Goal: Navigation & Orientation: Find specific page/section

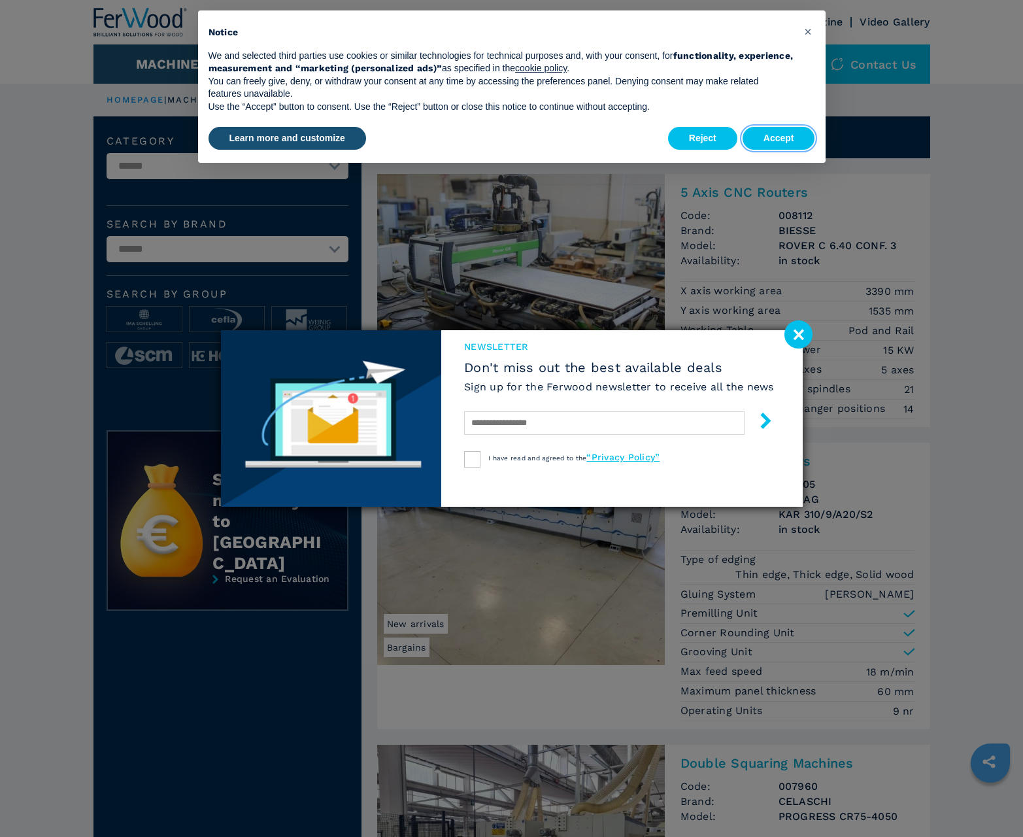
click at [779, 138] on button "Accept" at bounding box center [779, 139] width 73 height 24
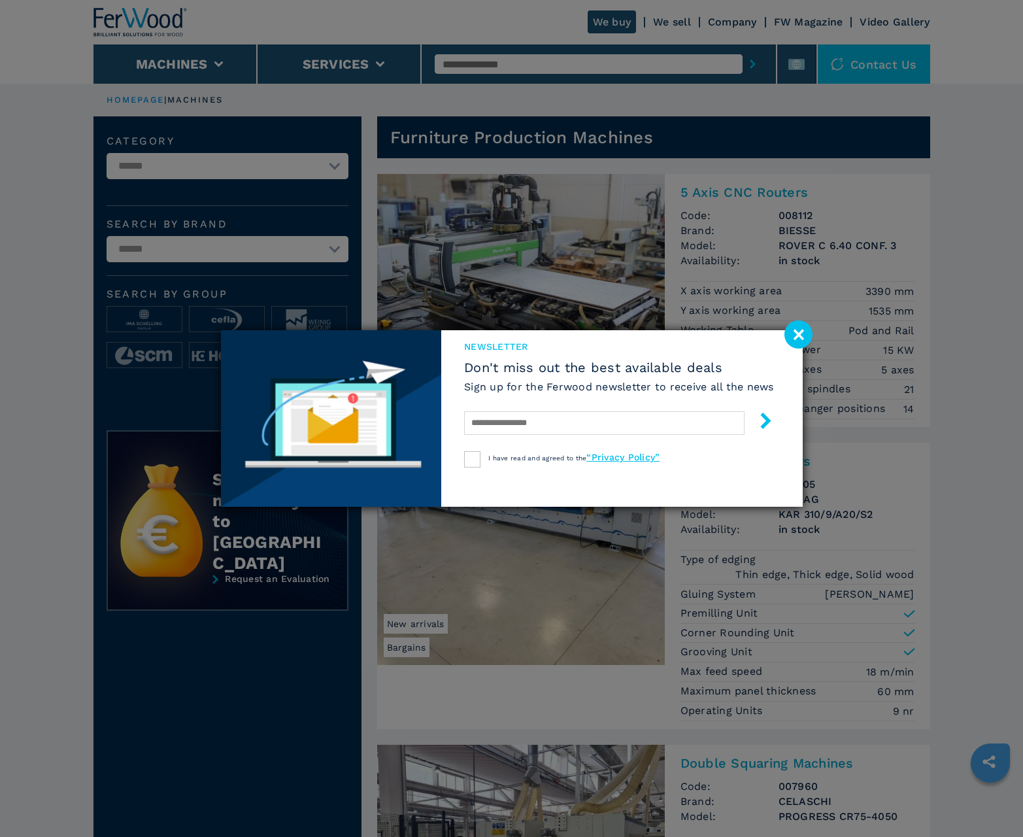
scroll to position [1308, 0]
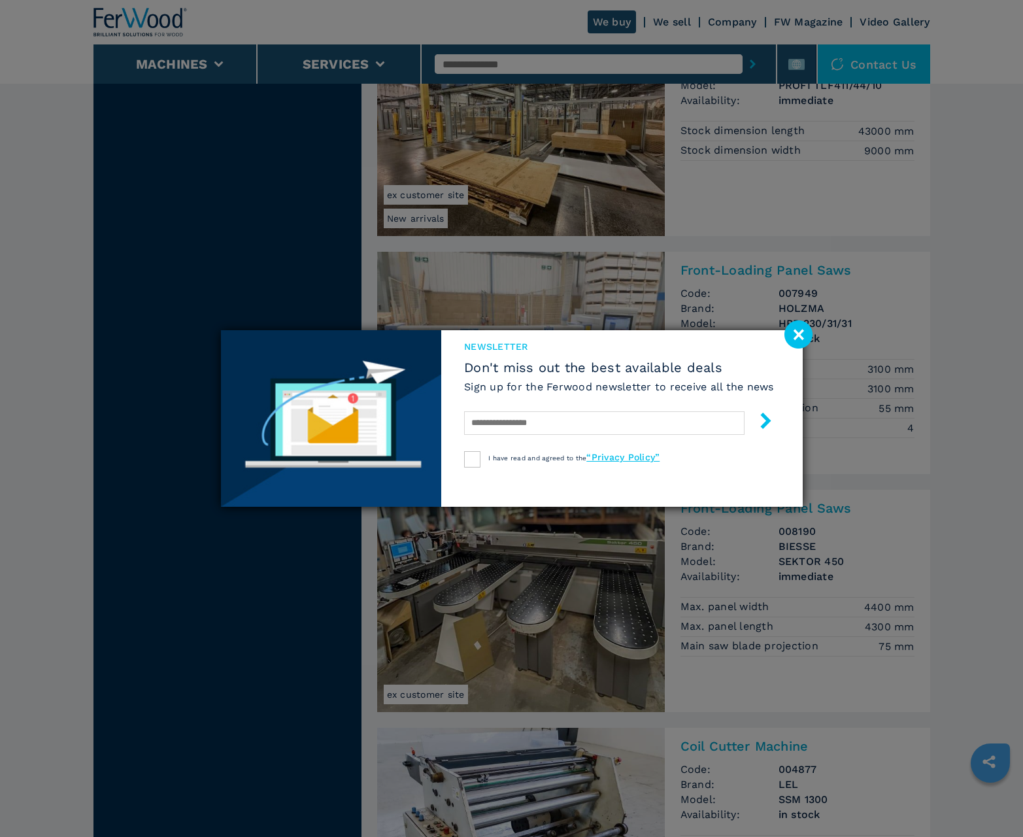
click at [798, 334] on image at bounding box center [799, 334] width 28 height 28
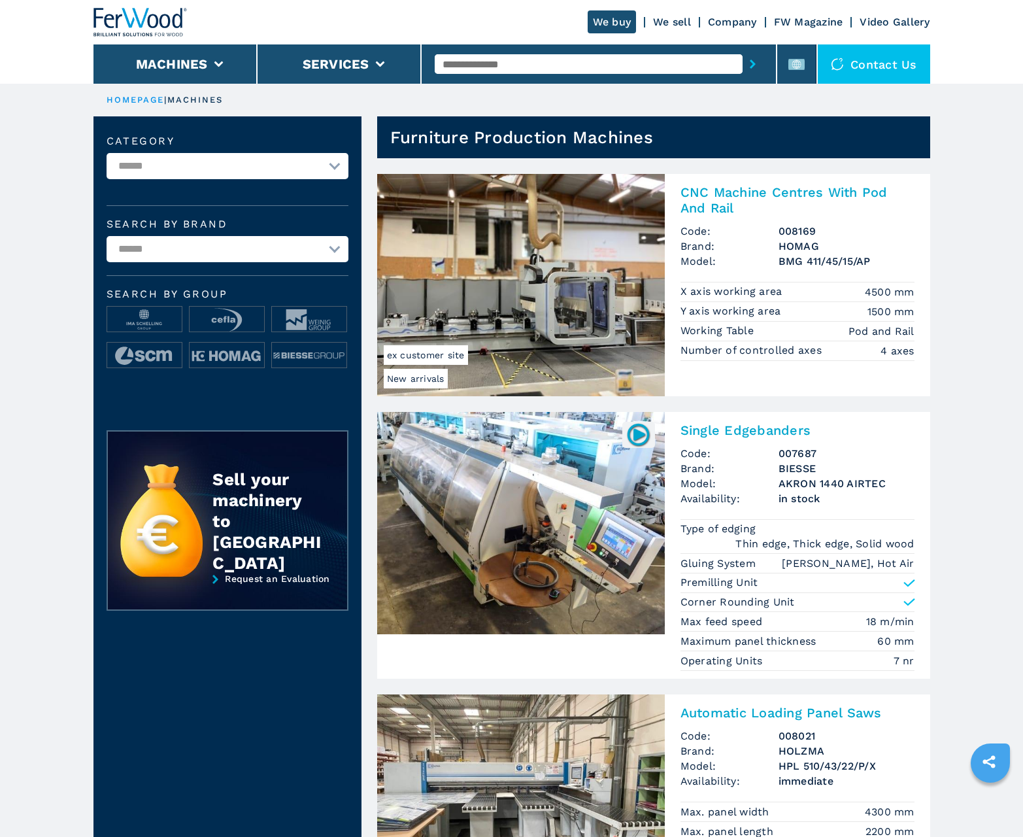
scroll to position [1308, 0]
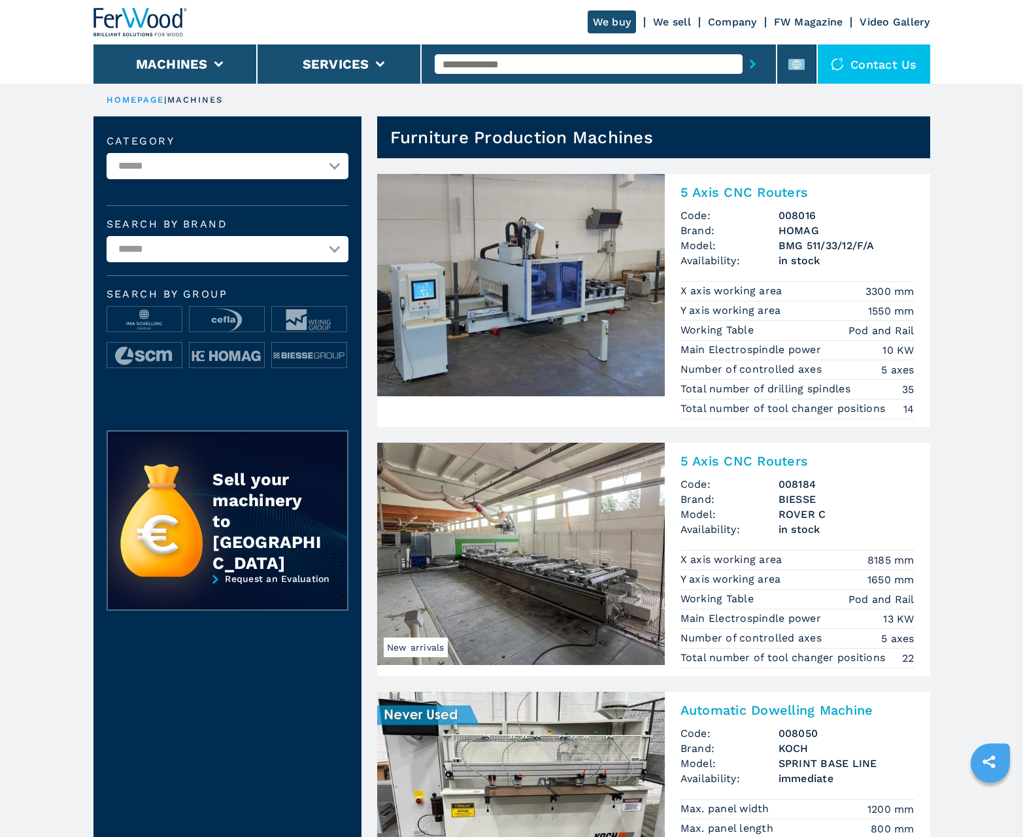
scroll to position [1308, 0]
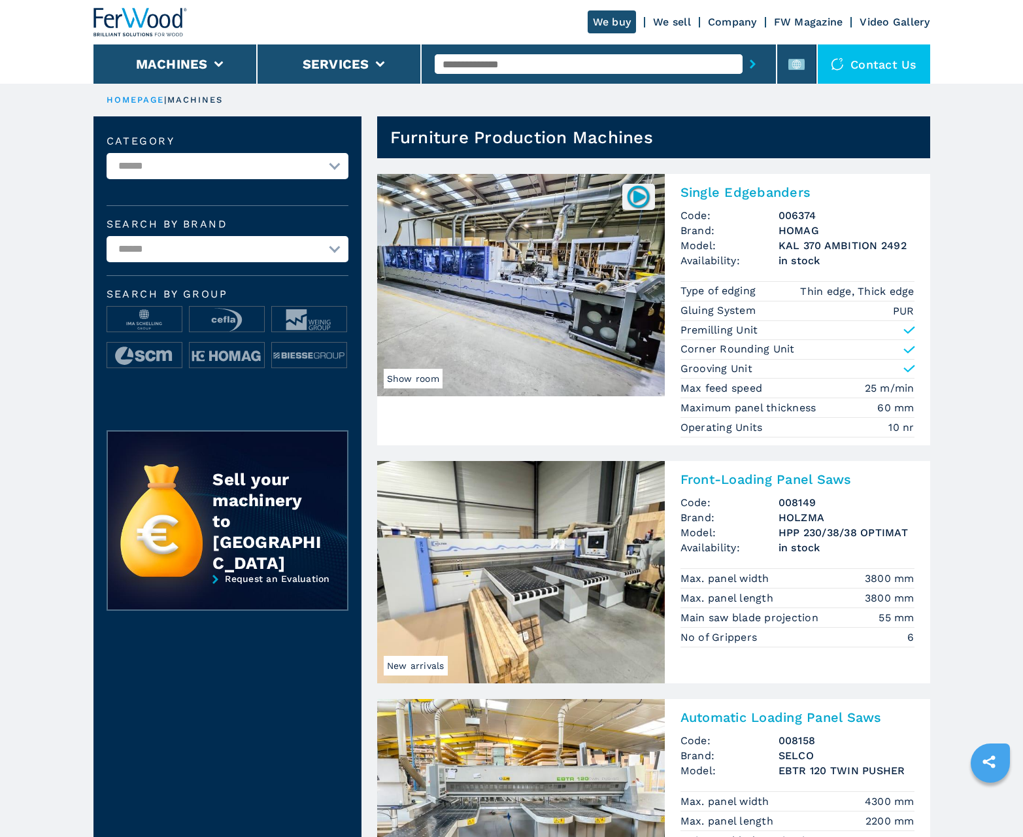
scroll to position [1308, 0]
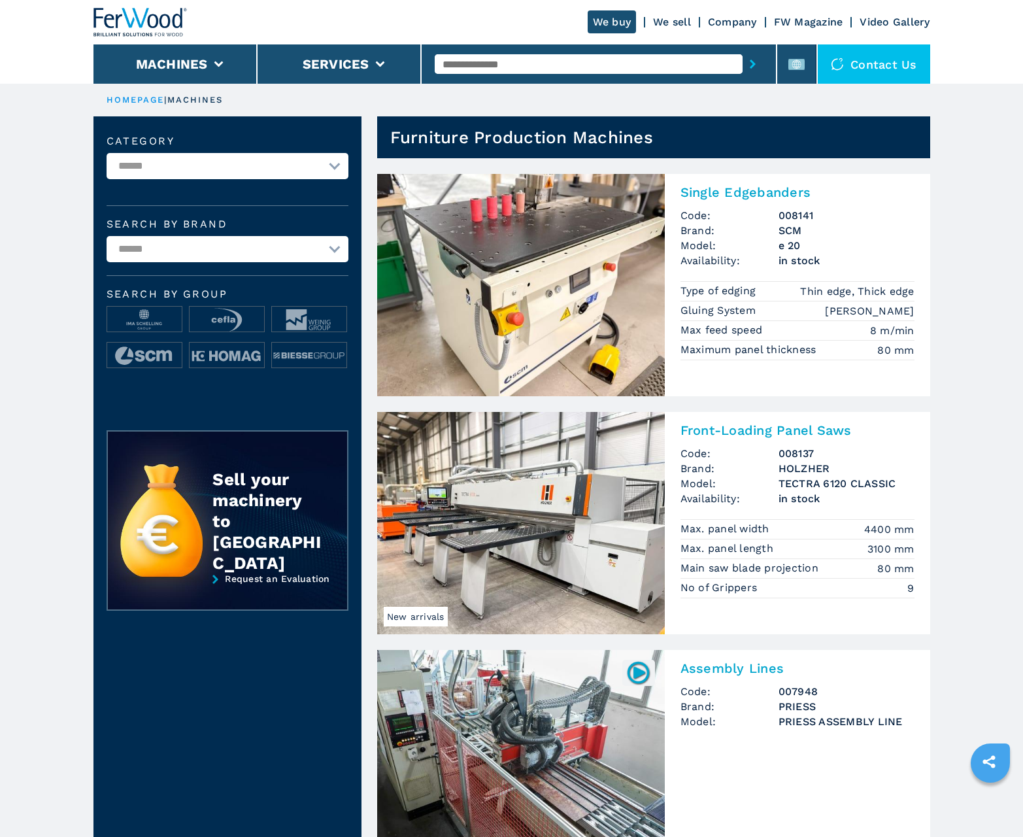
scroll to position [1308, 0]
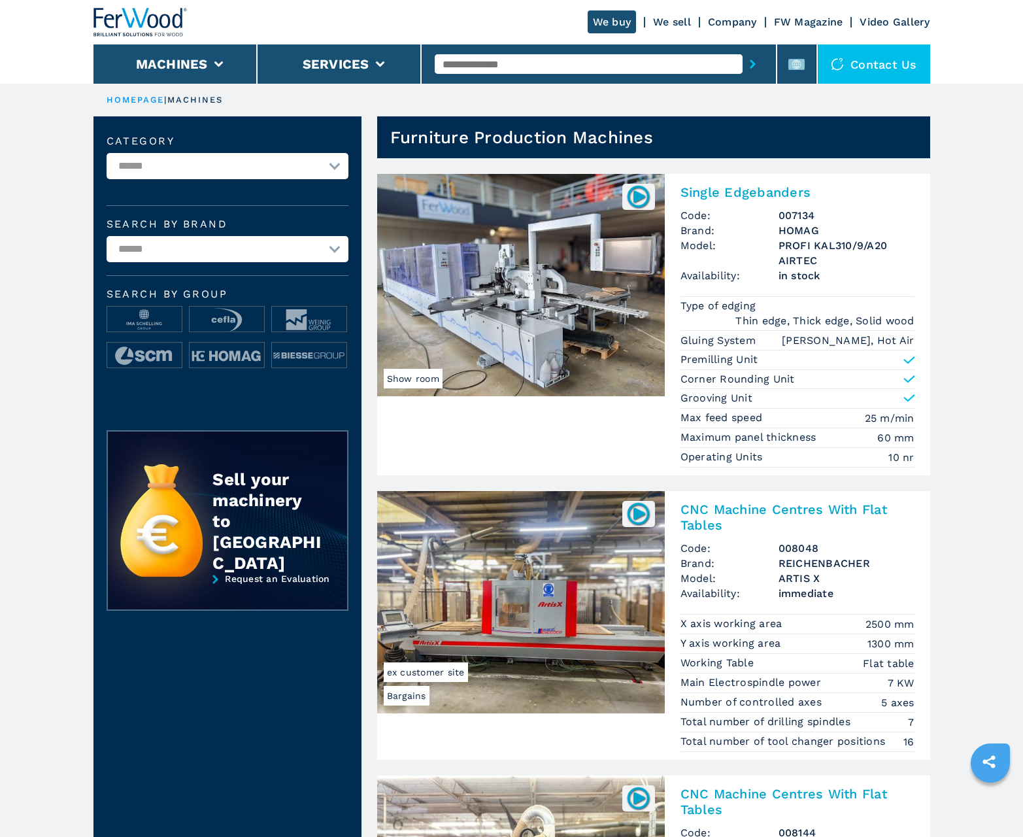
scroll to position [1308, 0]
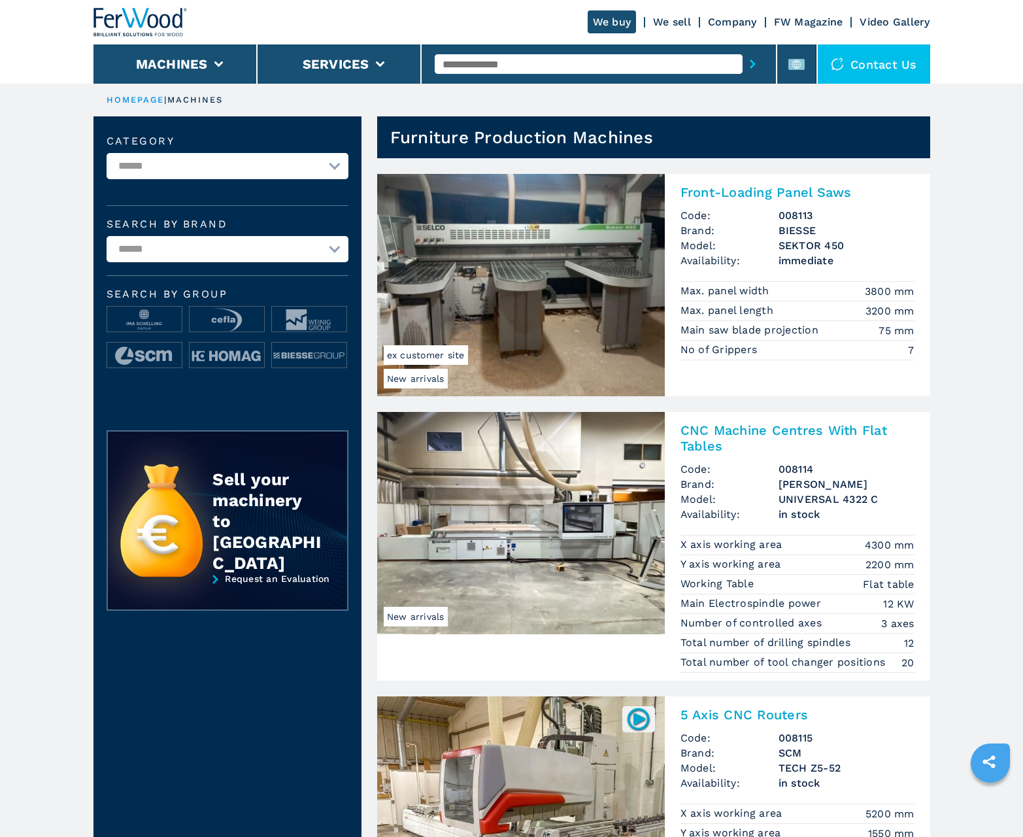
scroll to position [1308, 0]
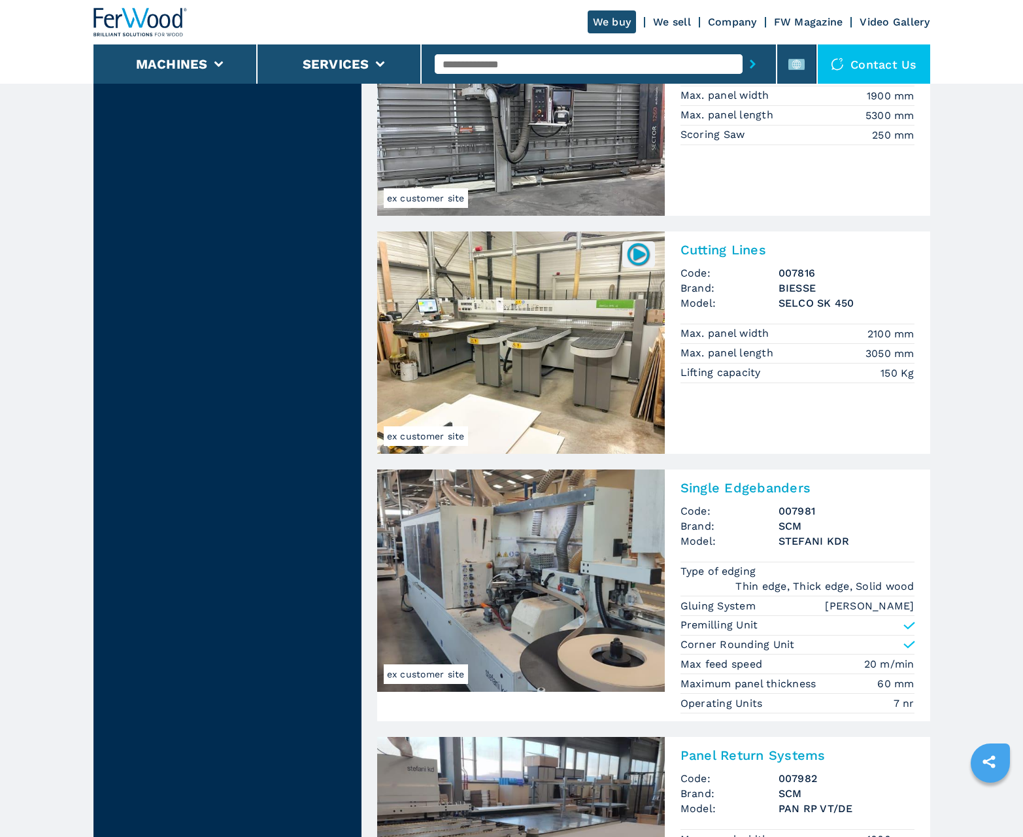
scroll to position [2644, 0]
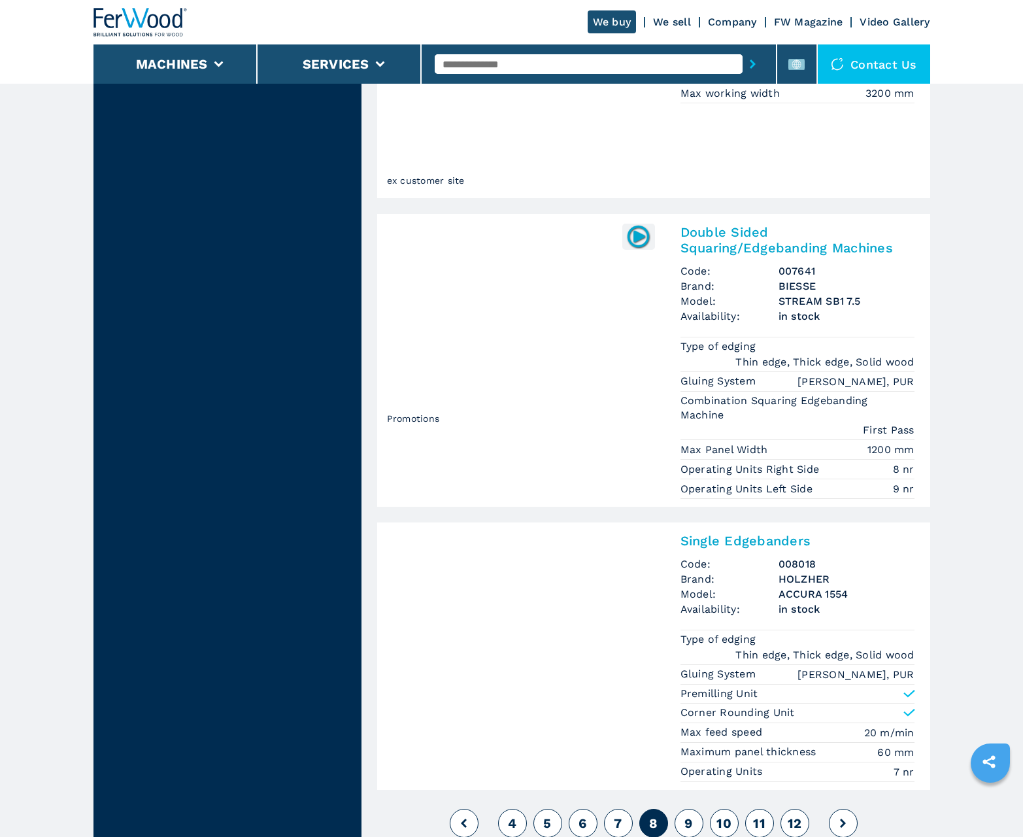
click at [689, 823] on span "9" at bounding box center [689, 823] width 8 height 16
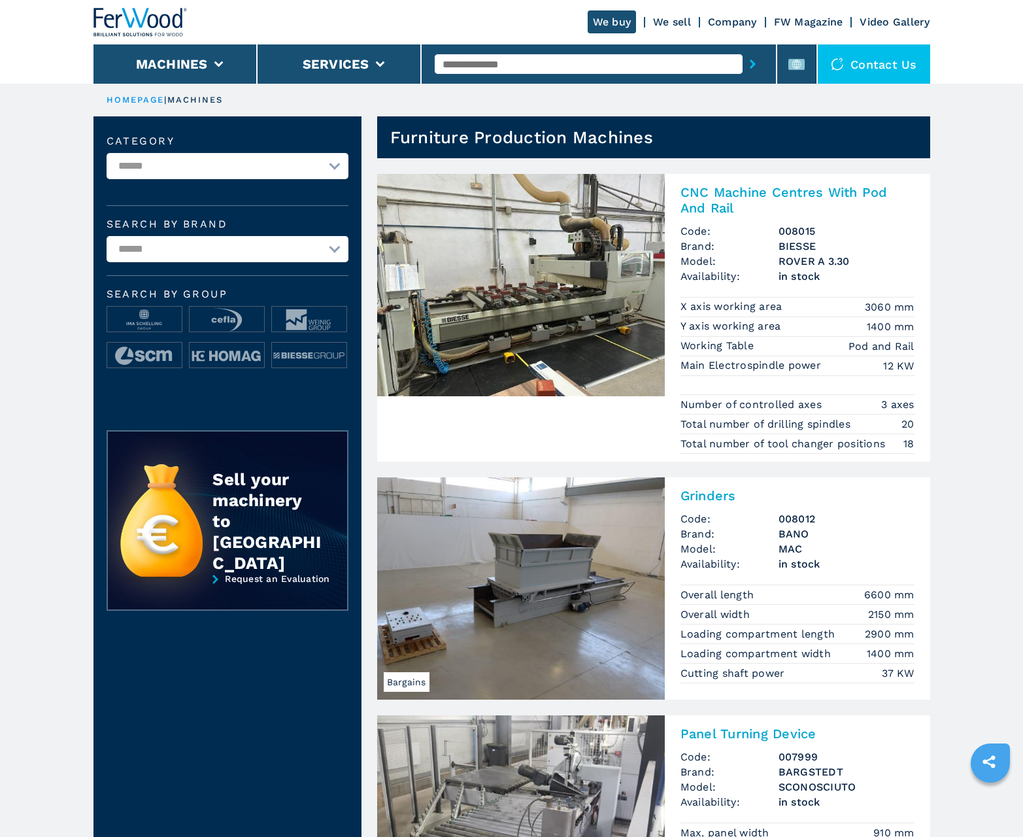
scroll to position [1308, 0]
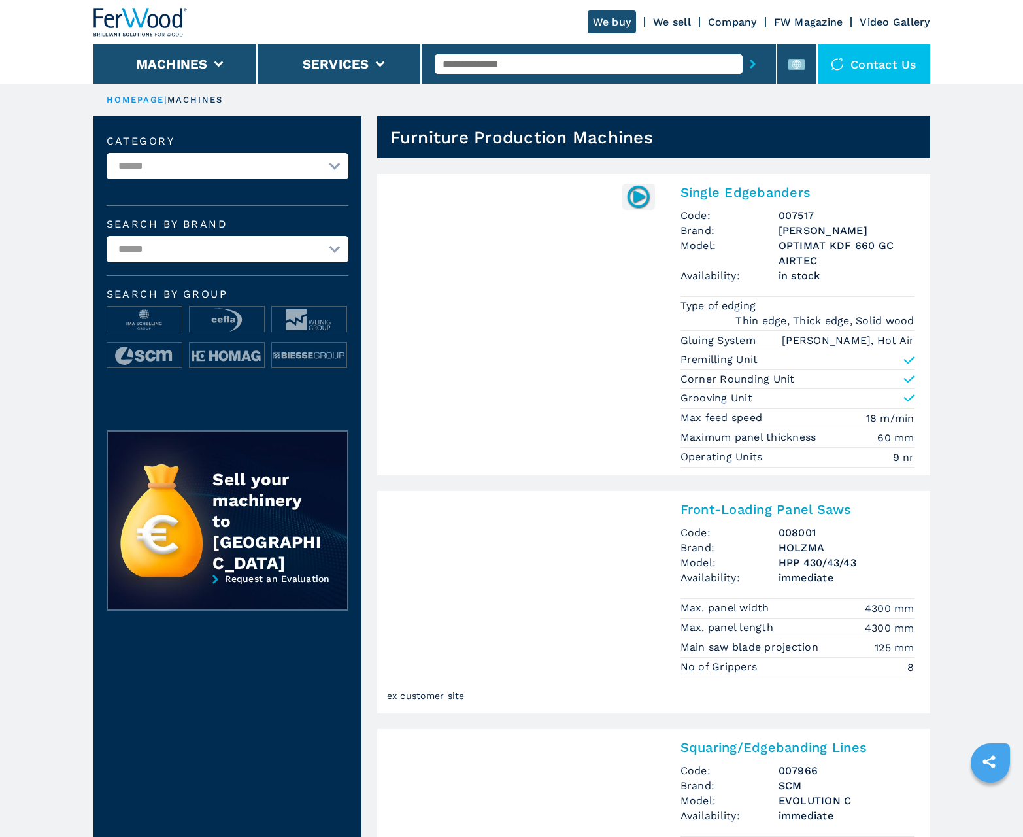
scroll to position [1308, 0]
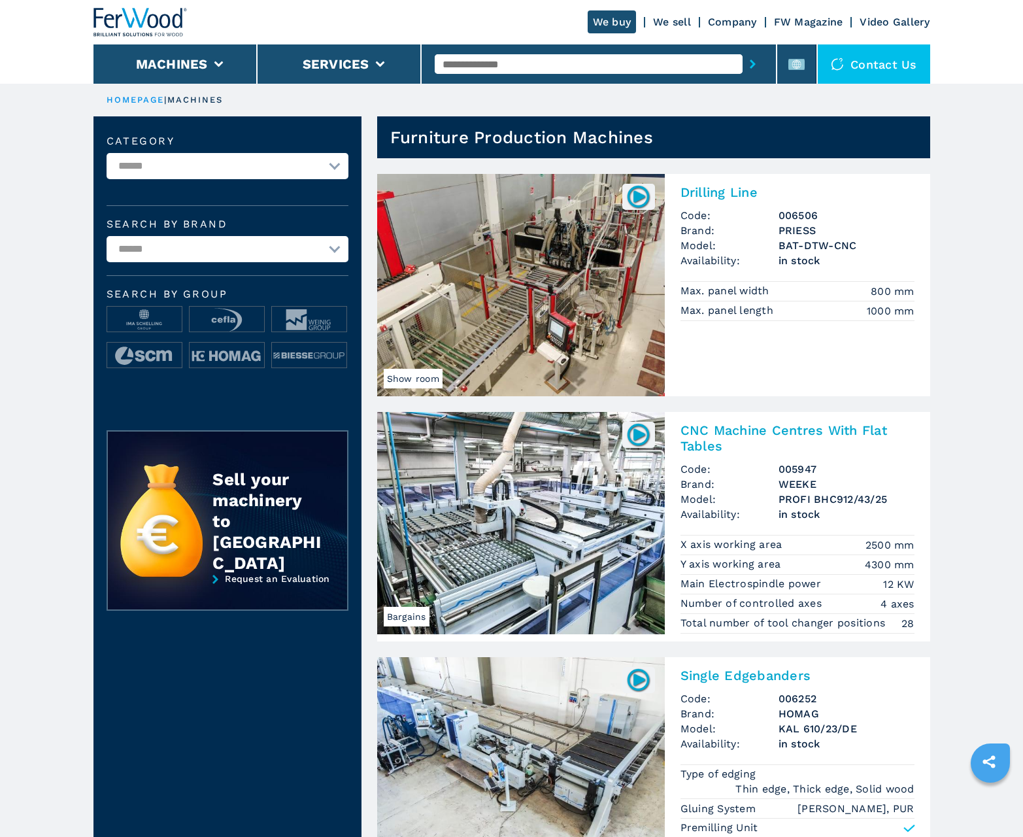
scroll to position [1308, 0]
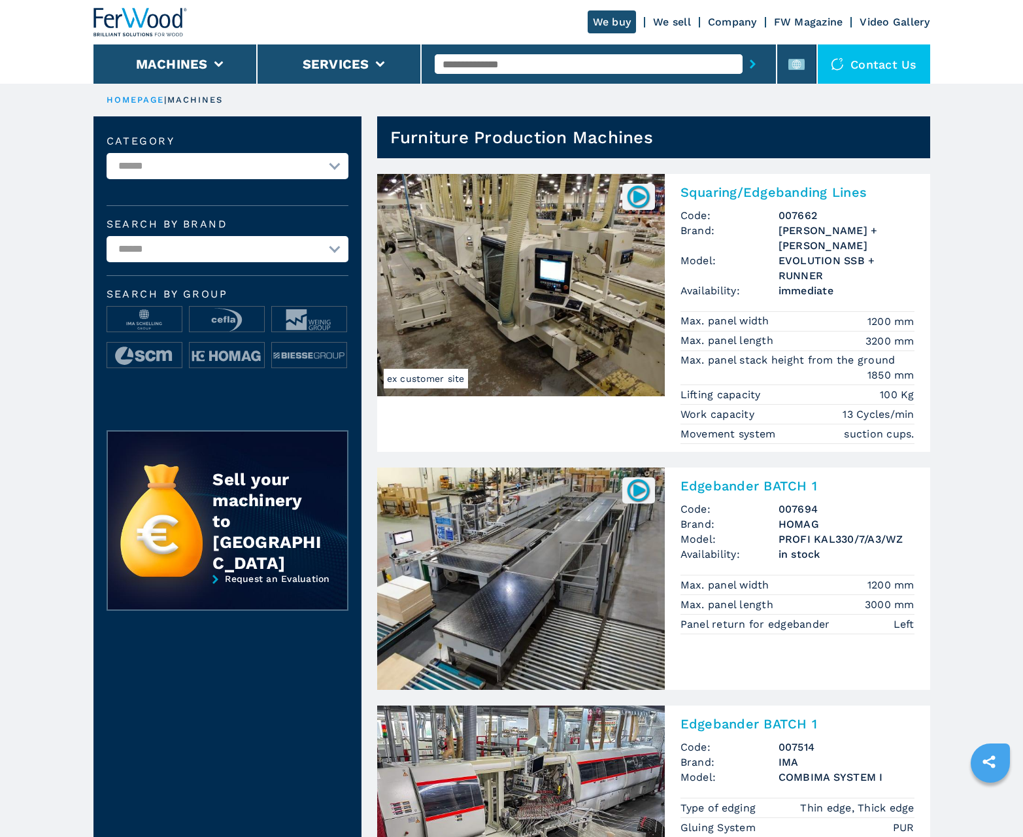
scroll to position [1308, 0]
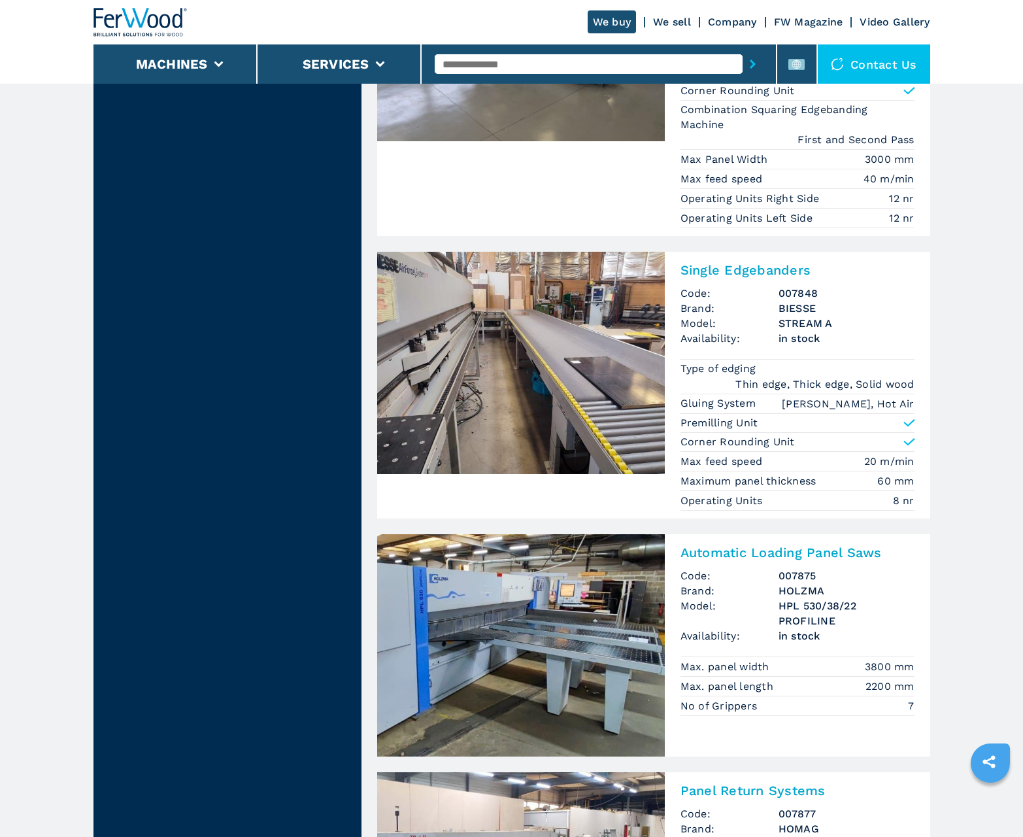
scroll to position [2565, 0]
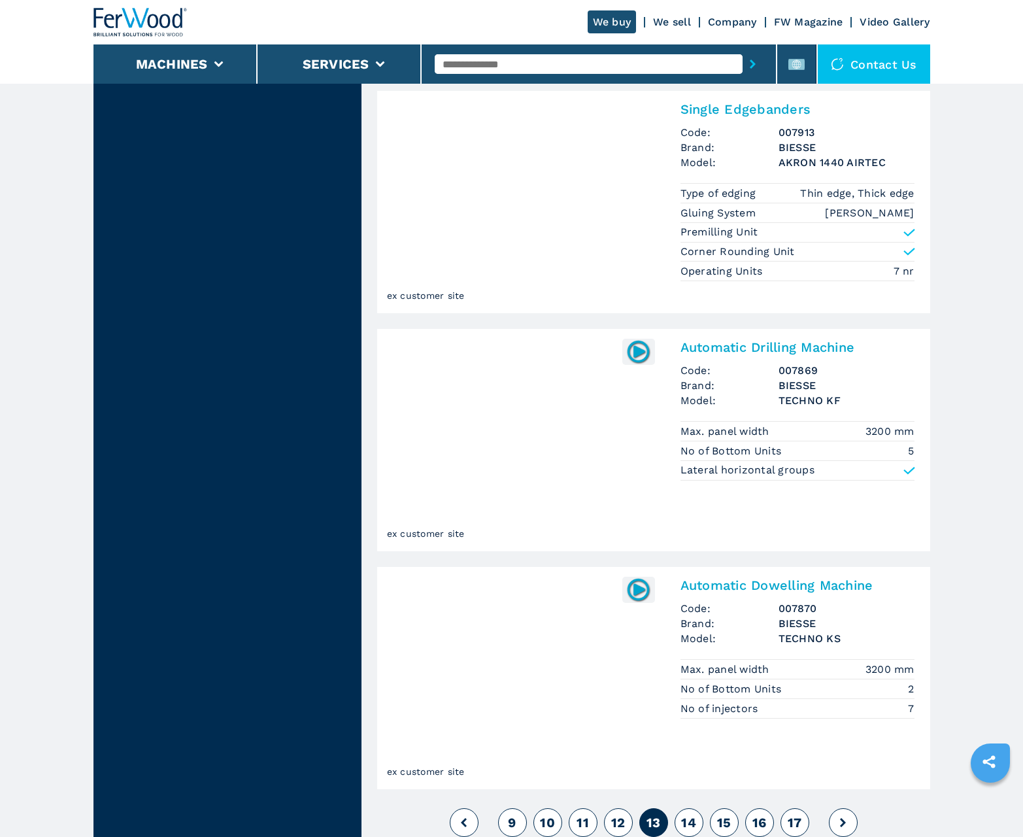
click at [689, 823] on span "14" at bounding box center [688, 823] width 15 height 16
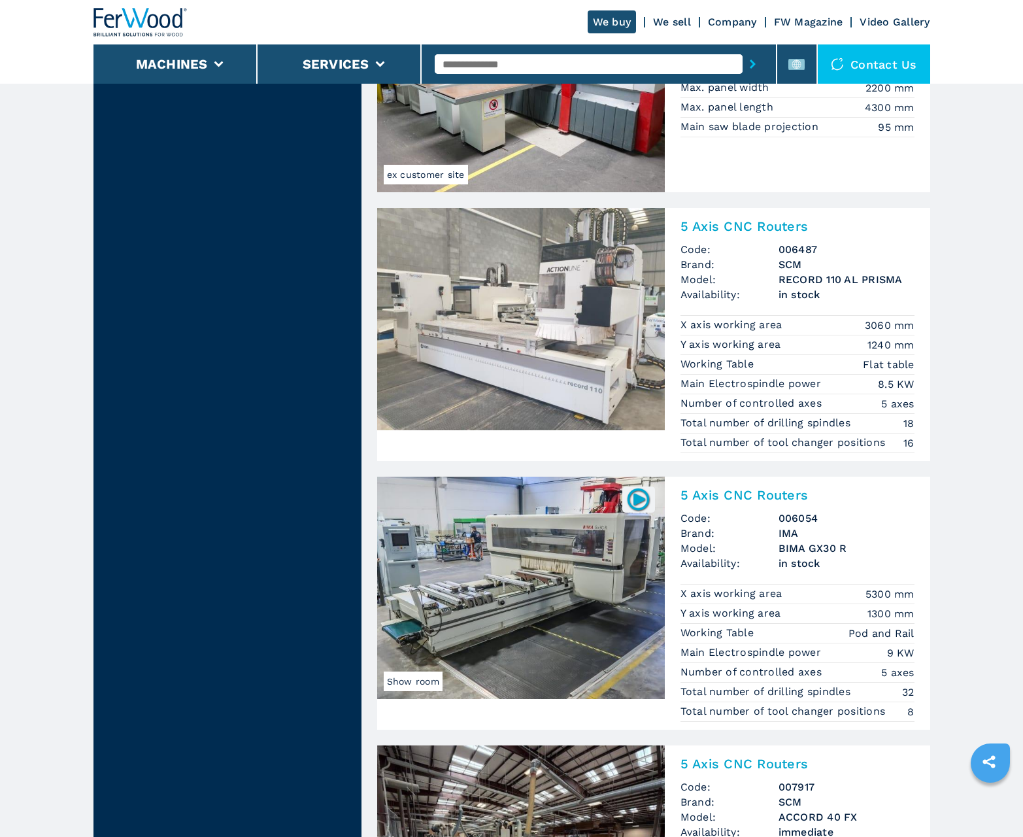
scroll to position [2707, 0]
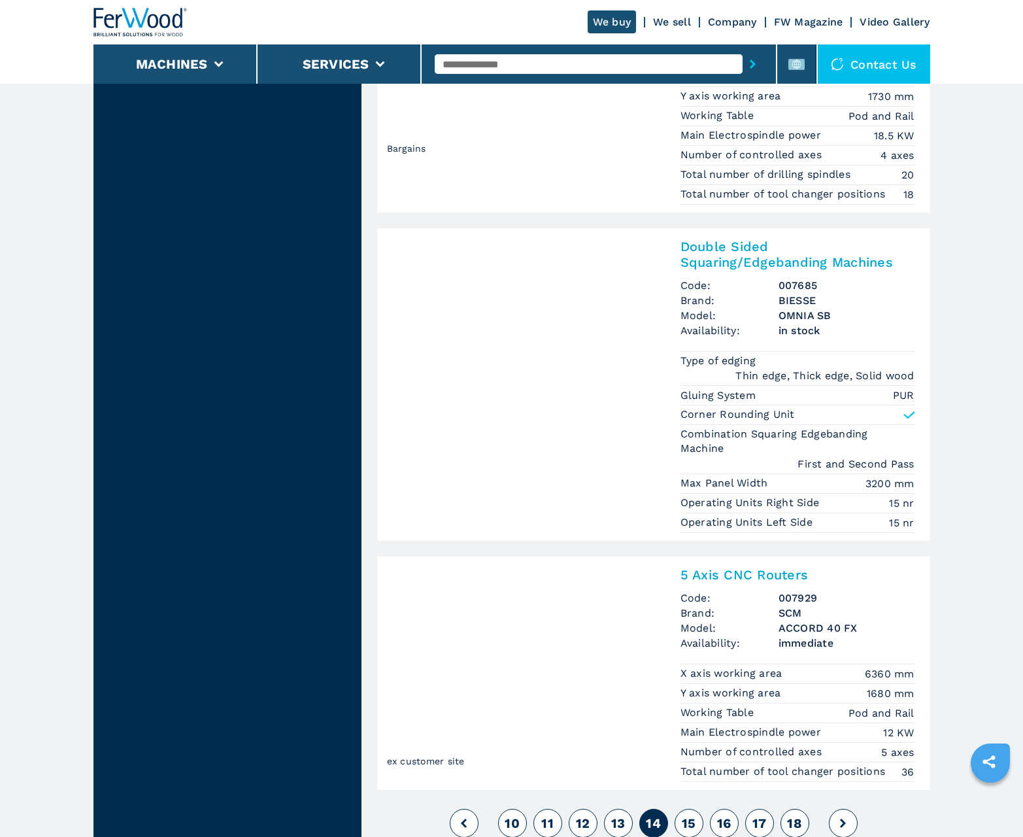
click at [689, 823] on span "15" at bounding box center [689, 823] width 14 height 16
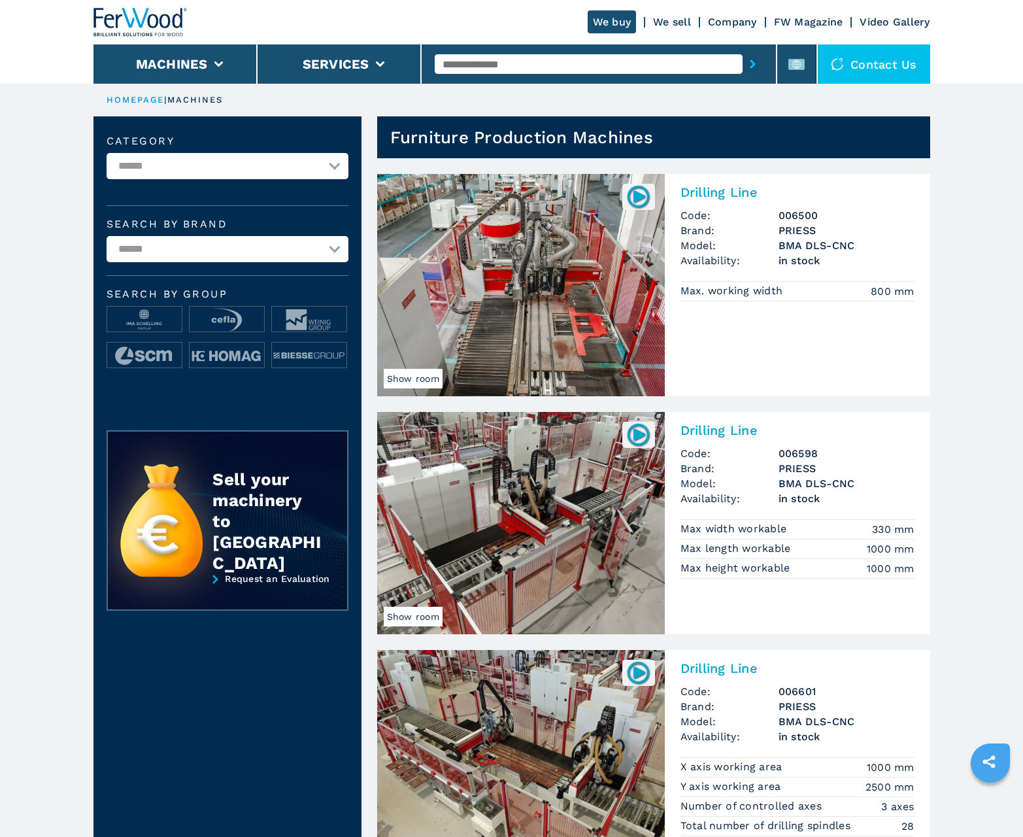
scroll to position [1308, 0]
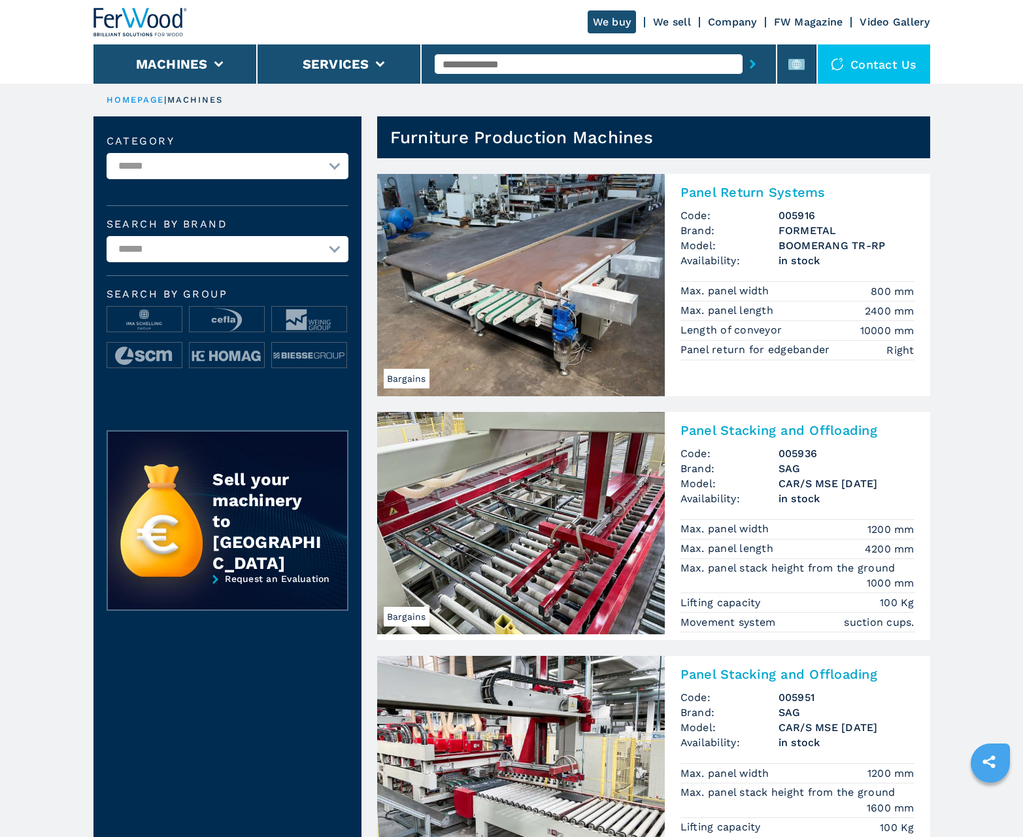
scroll to position [1308, 0]
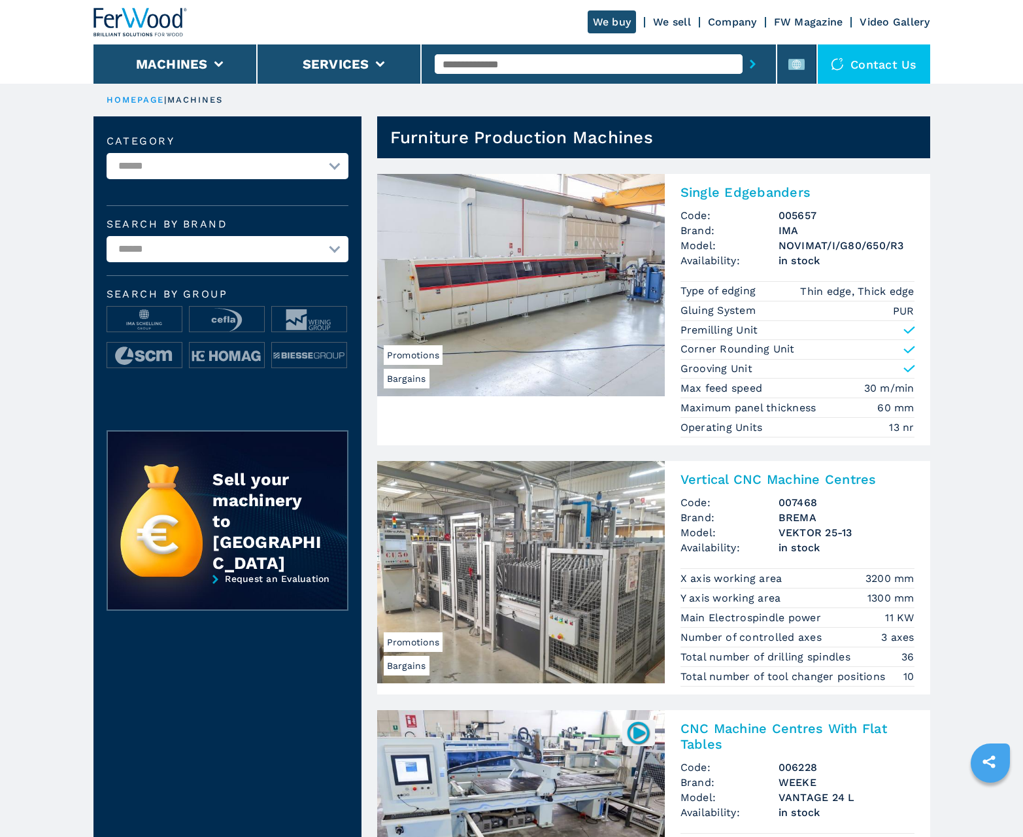
scroll to position [1308, 0]
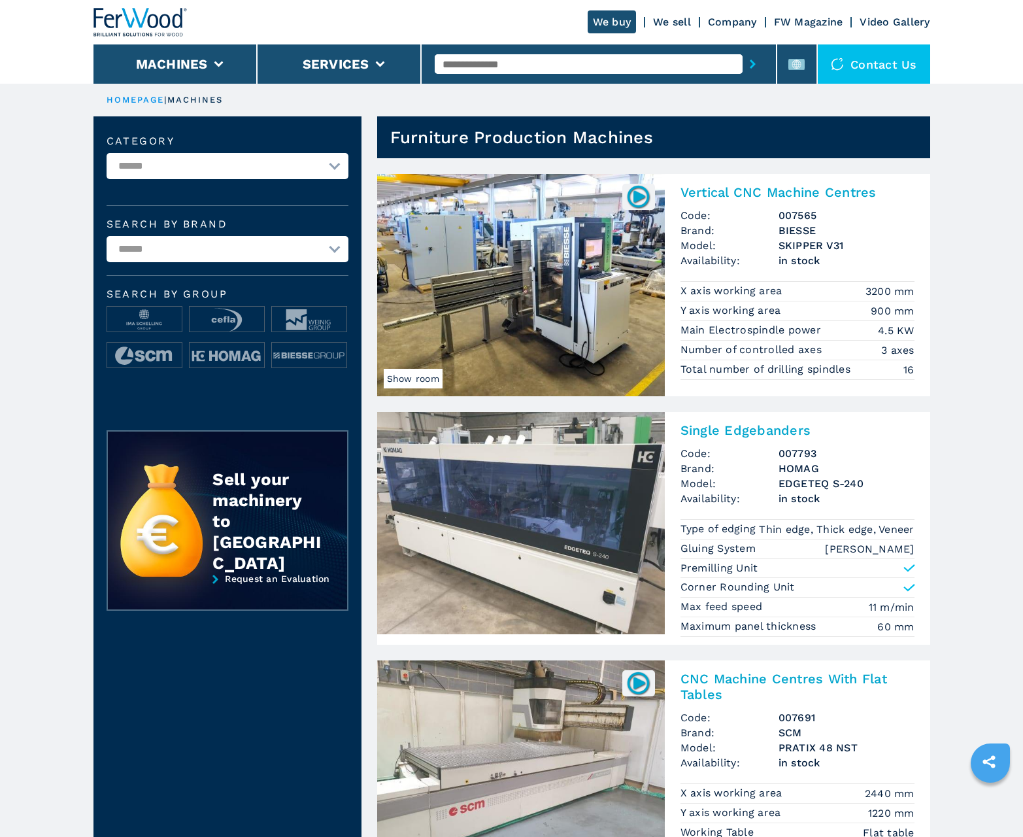
scroll to position [1308, 0]
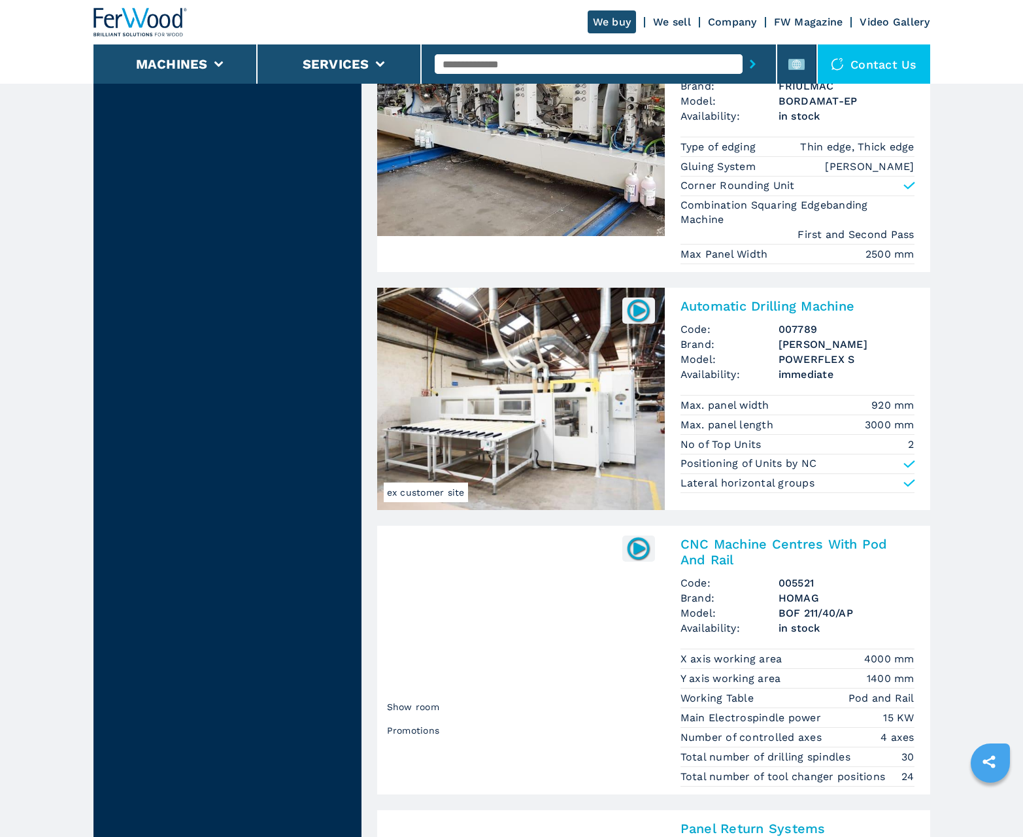
scroll to position [2603, 0]
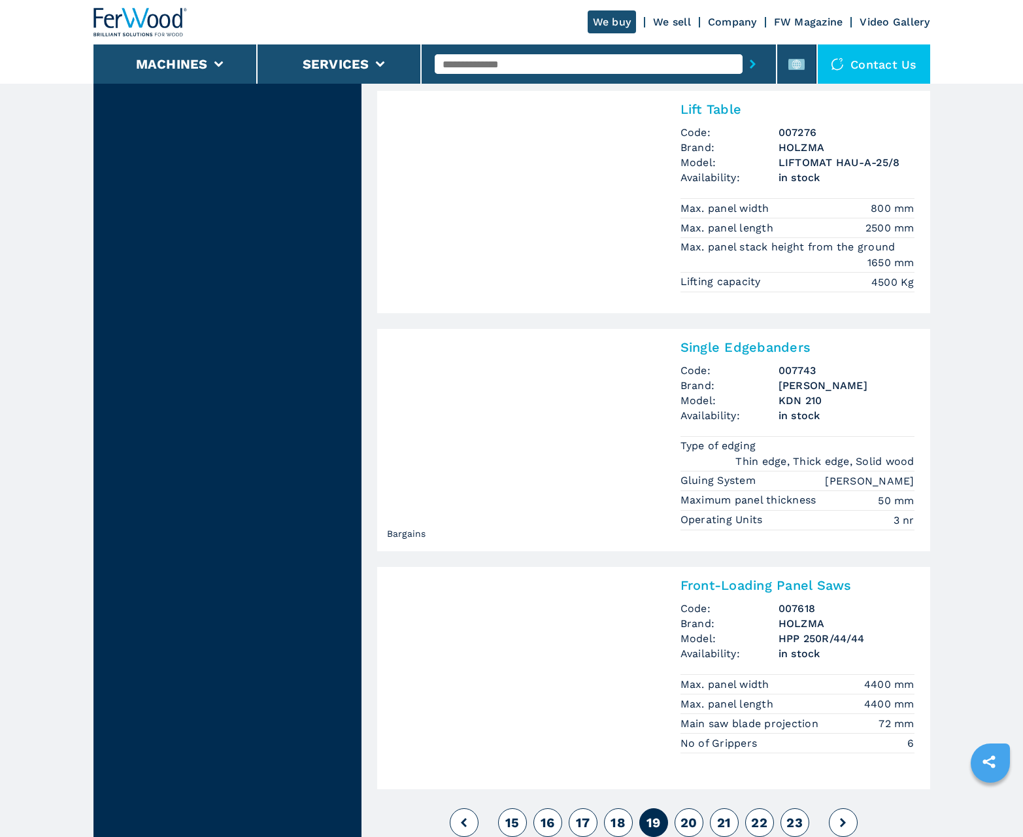
click at [689, 823] on span "20" at bounding box center [689, 823] width 17 height 16
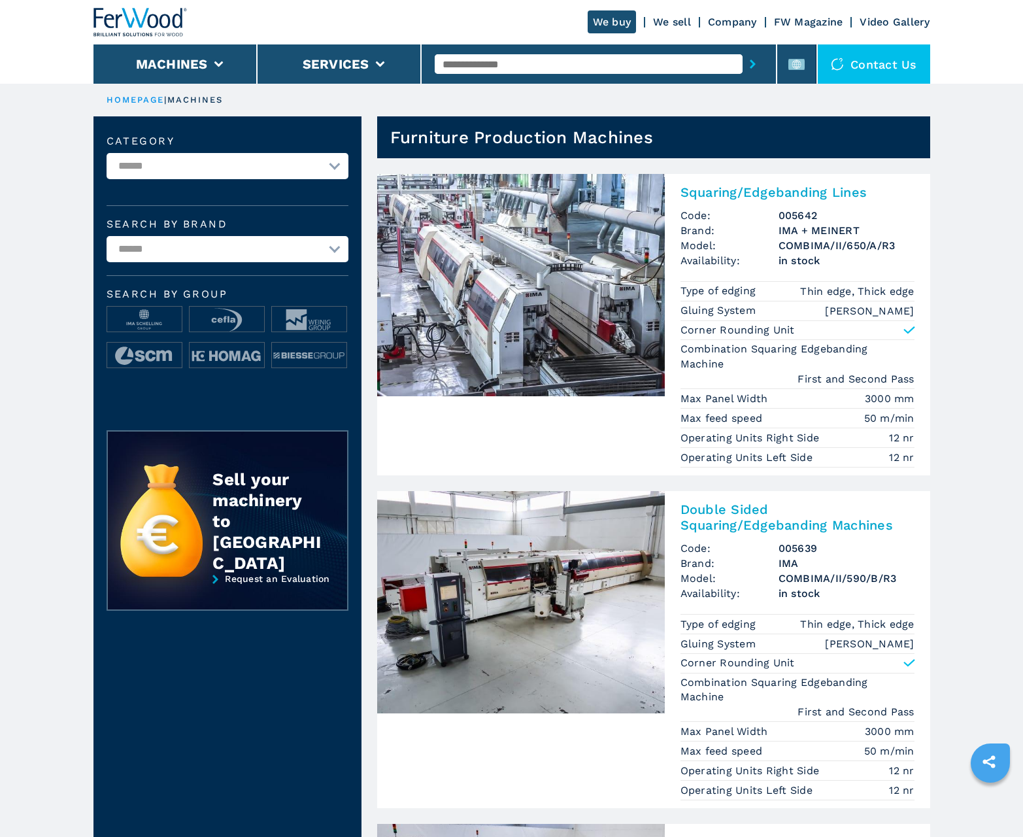
scroll to position [1308, 0]
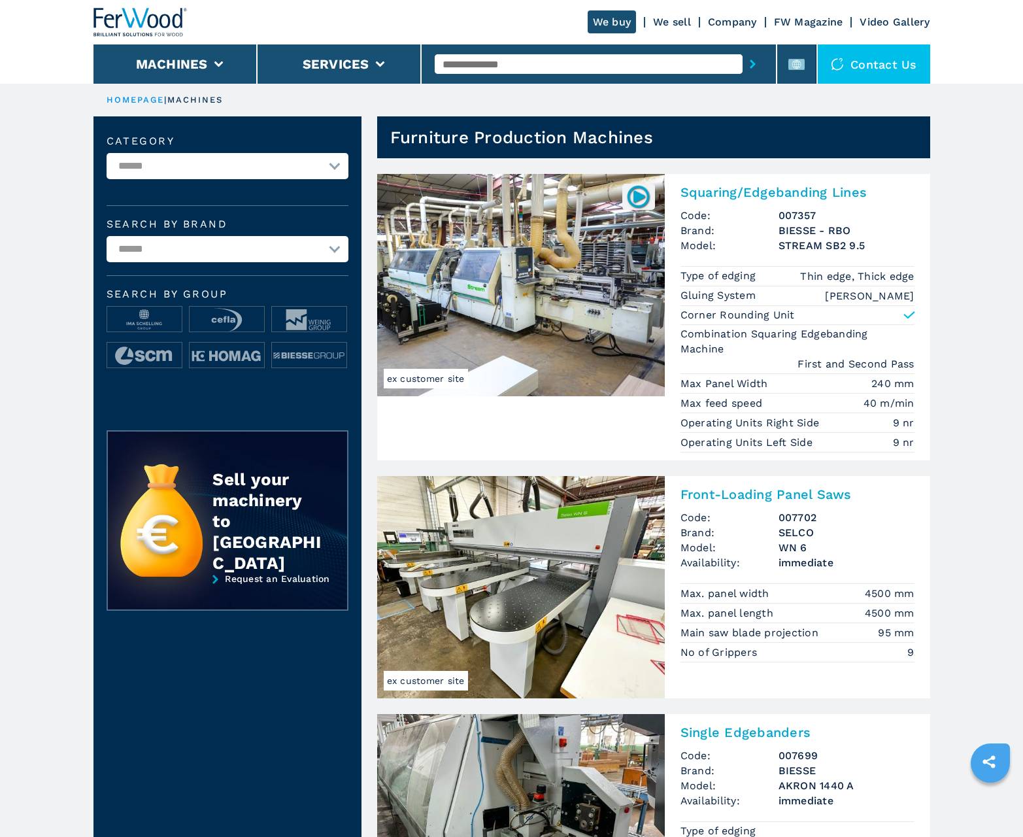
scroll to position [1308, 0]
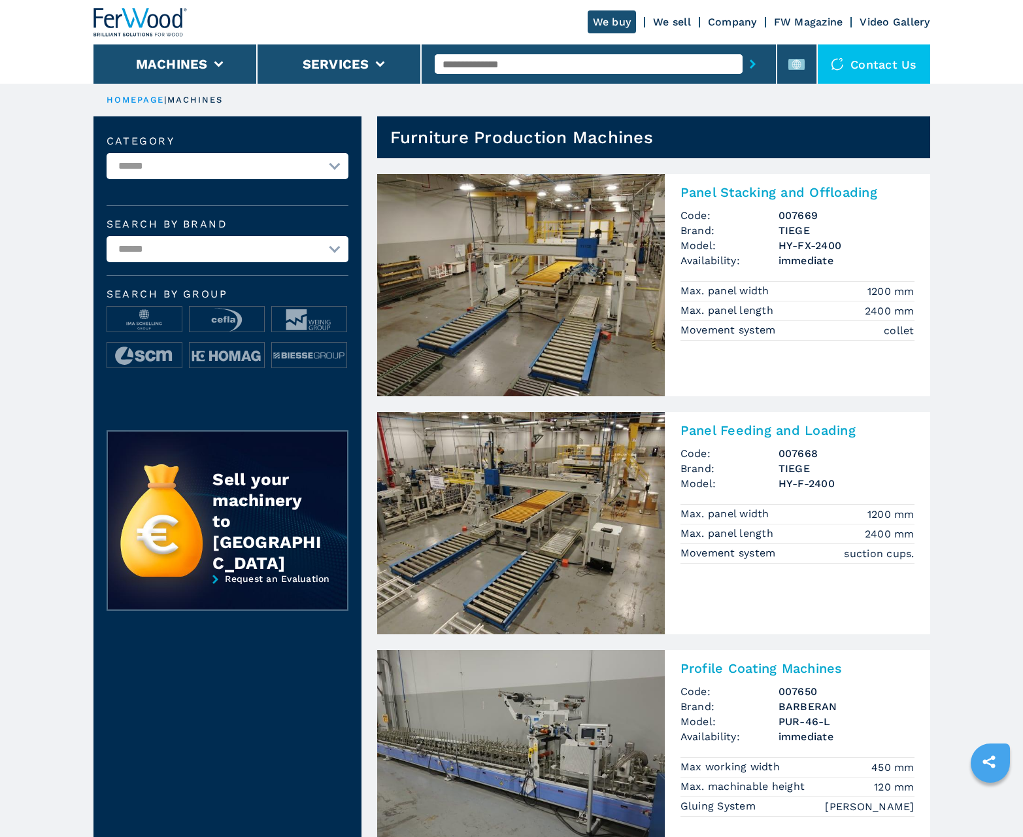
scroll to position [1308, 0]
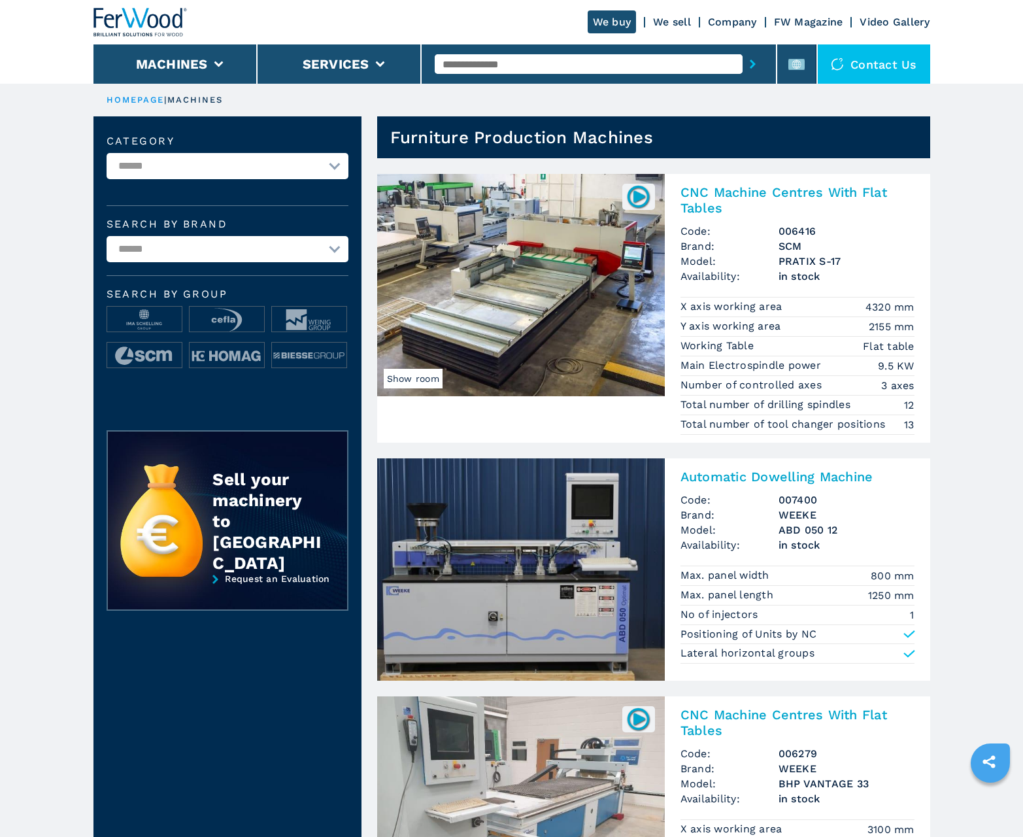
scroll to position [1308, 0]
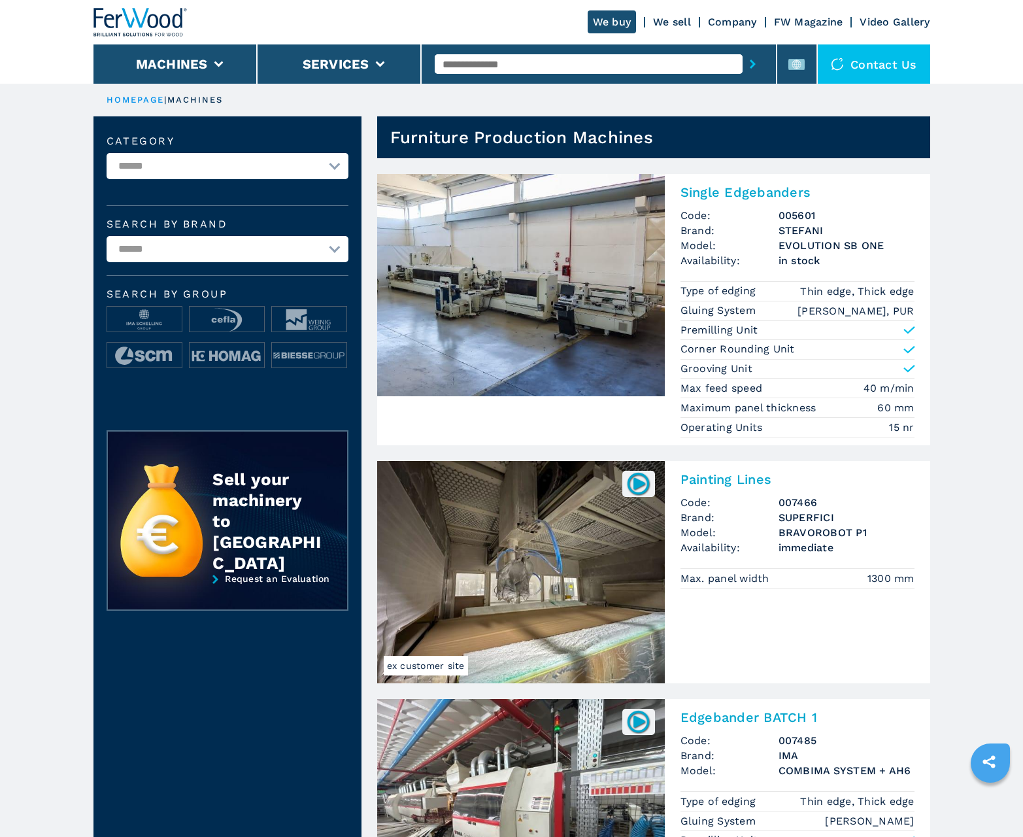
scroll to position [1308, 0]
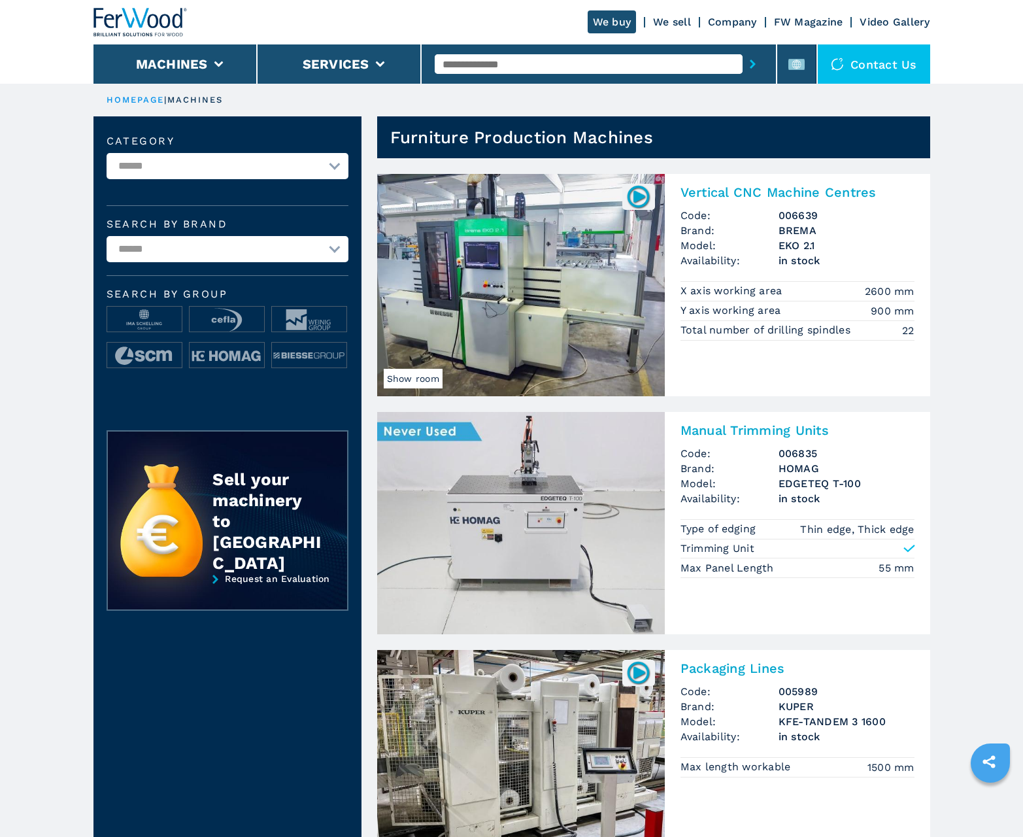
scroll to position [1308, 0]
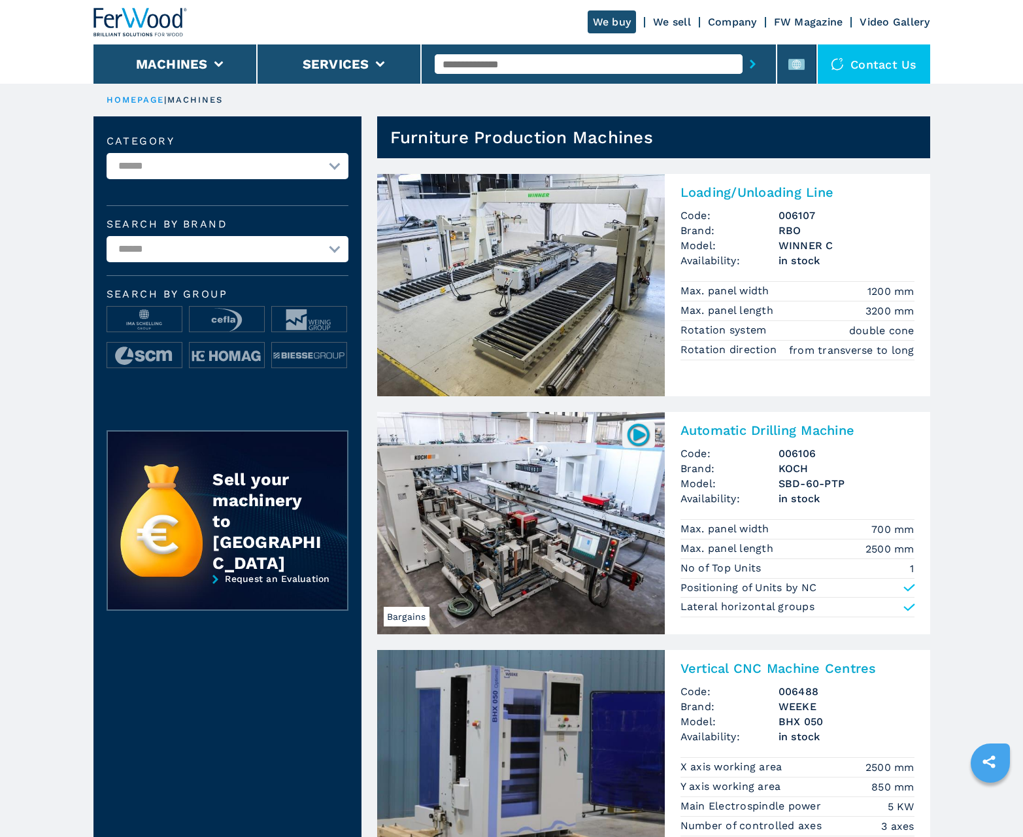
scroll to position [1308, 0]
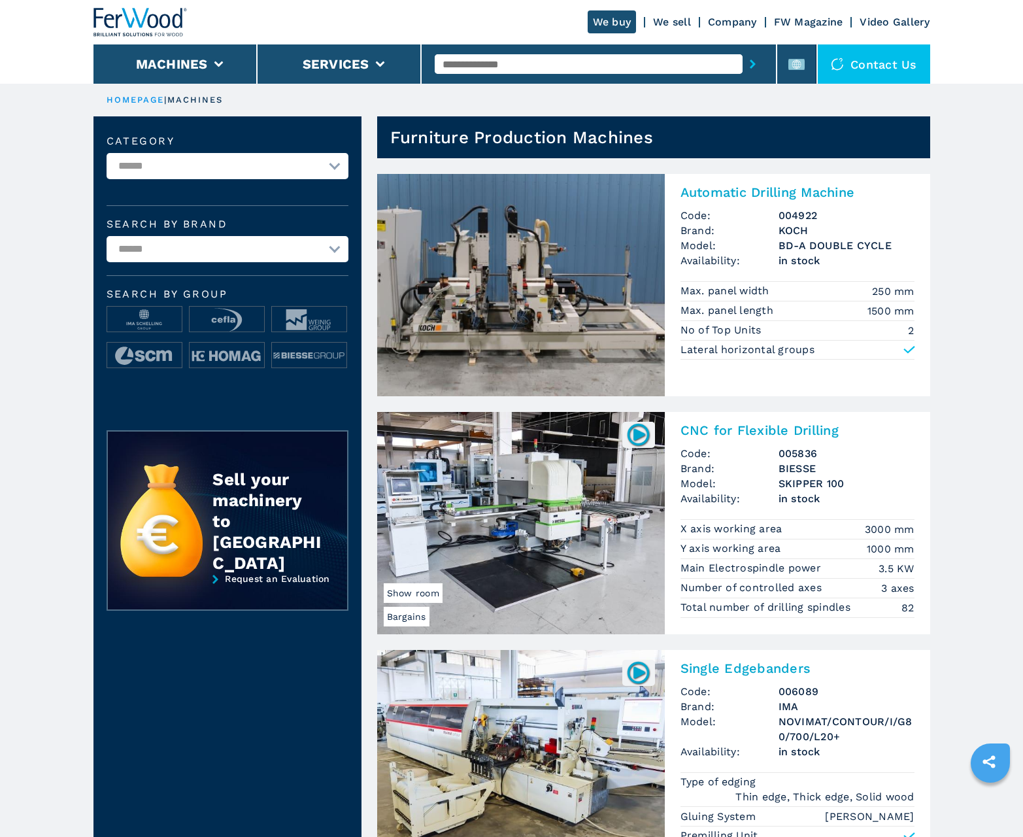
scroll to position [1308, 0]
